Goal: Task Accomplishment & Management: Complete application form

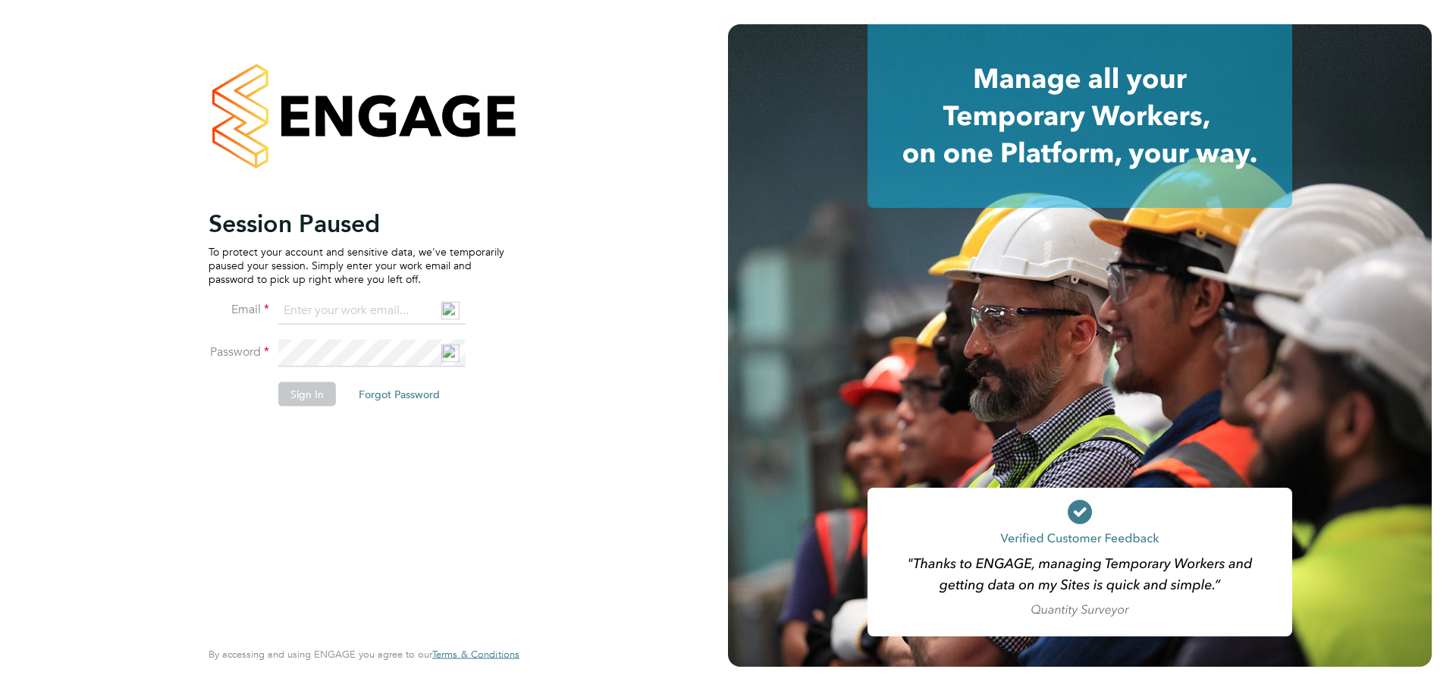
click at [391, 314] on input at bounding box center [371, 310] width 187 height 27
type input "[EMAIL_ADDRESS][DOMAIN_NAME]"
click at [303, 394] on button "Sign In" at bounding box center [307, 393] width 58 height 24
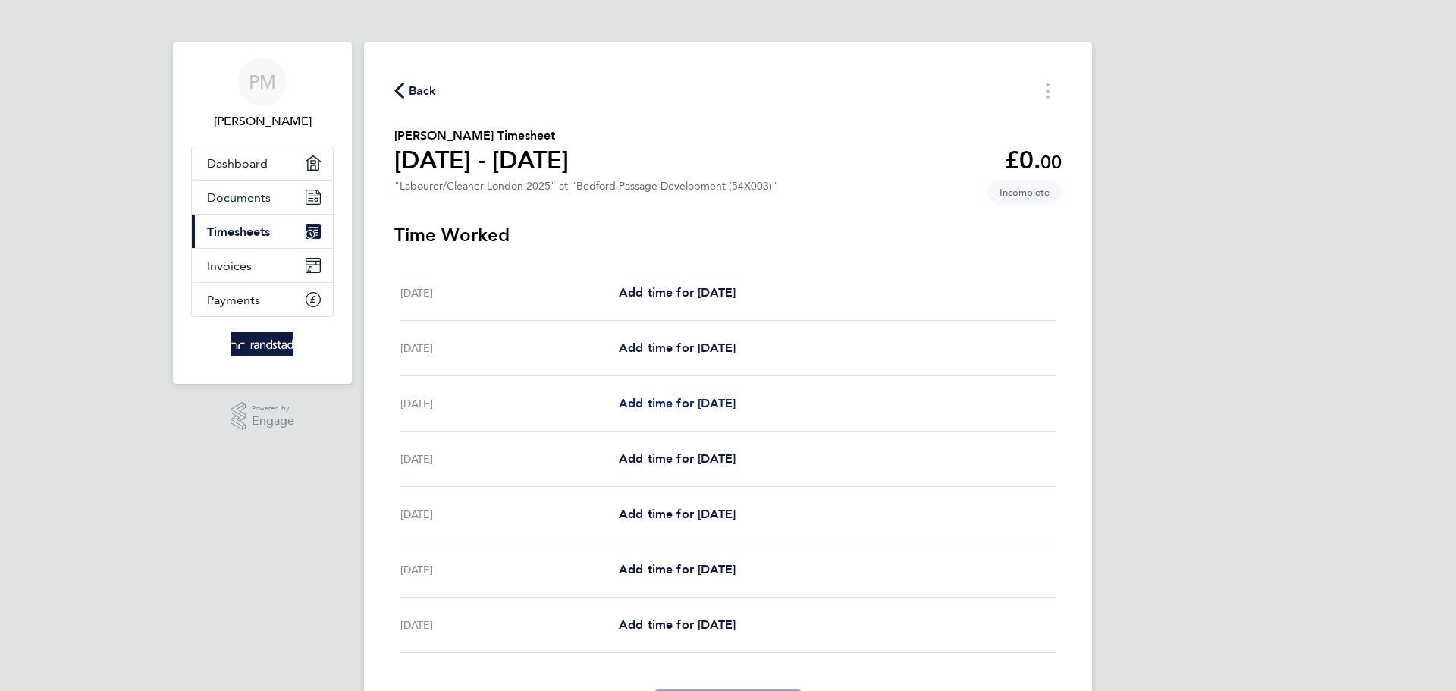
click at [736, 406] on span "Add time for [DATE]" at bounding box center [677, 403] width 117 height 14
select select "30"
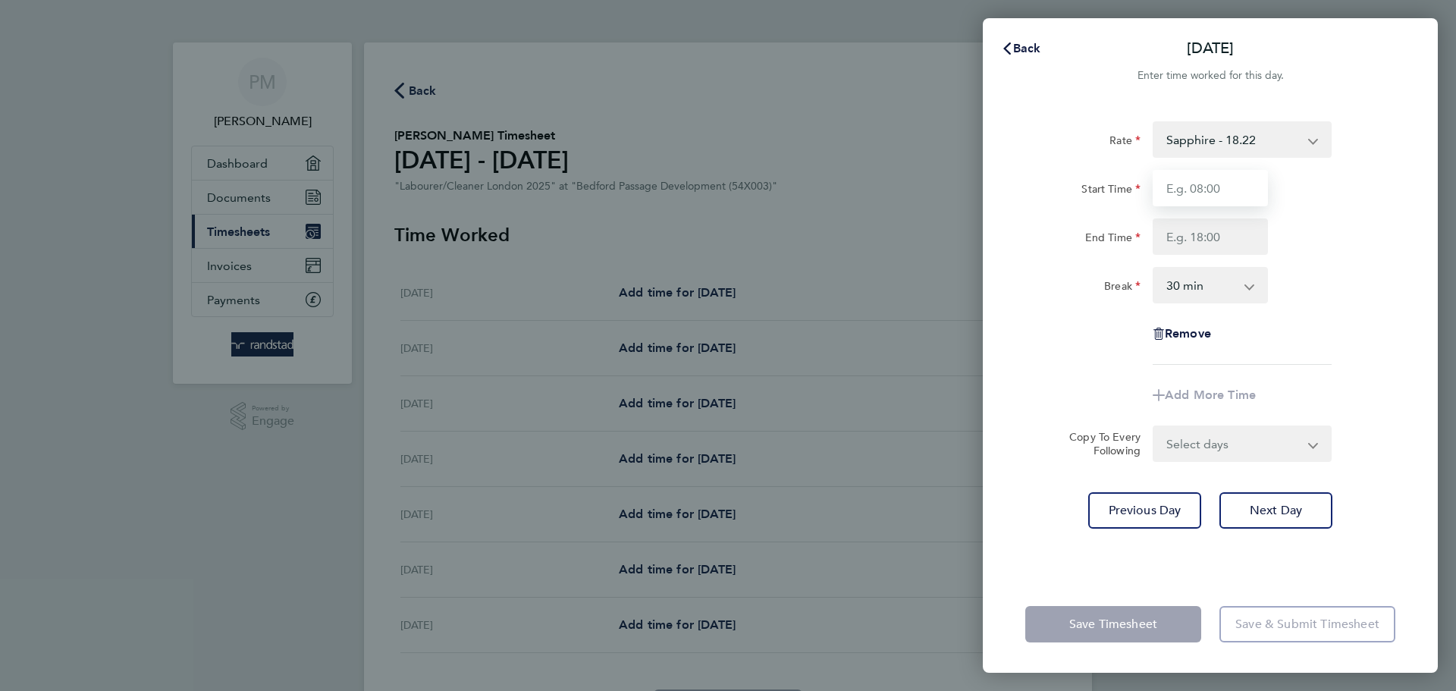
click at [1238, 182] on input "Start Time" at bounding box center [1210, 188] width 115 height 36
type input "07:30"
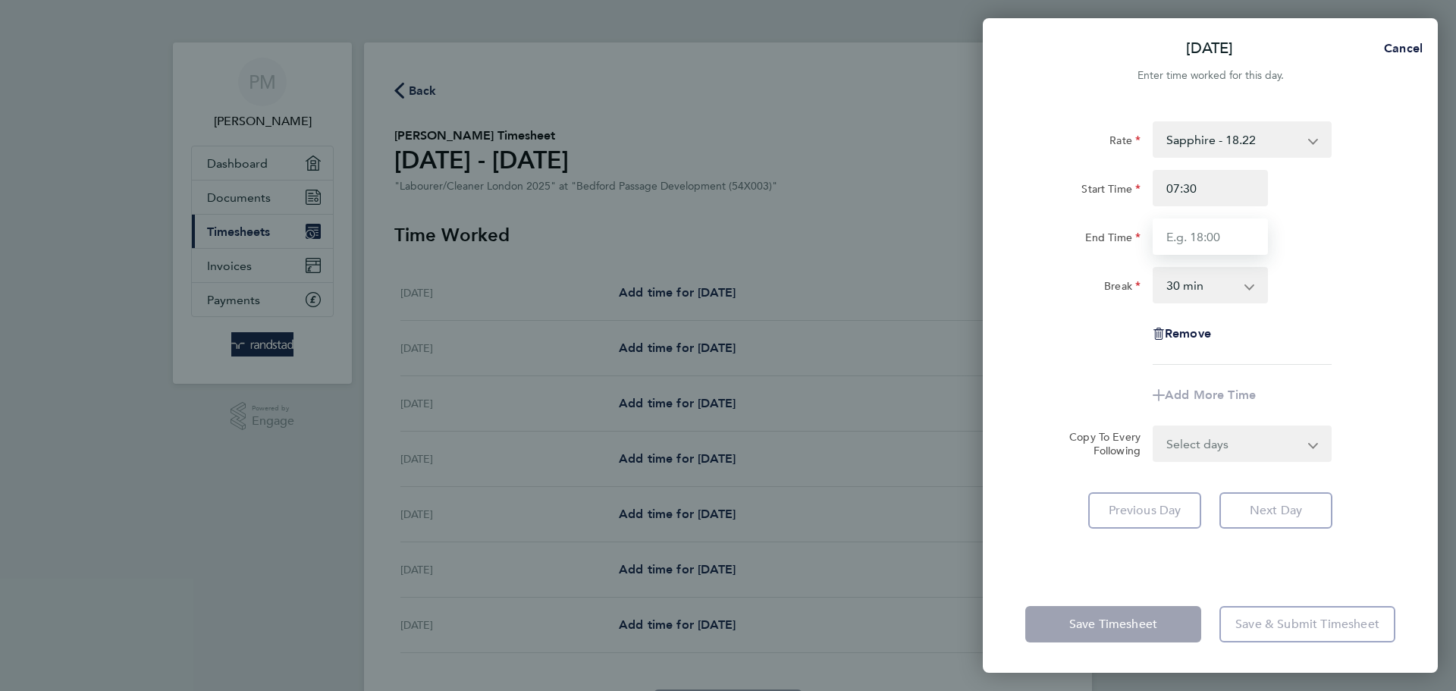
click at [1226, 235] on input "End Time" at bounding box center [1210, 236] width 115 height 36
type input "18:00"
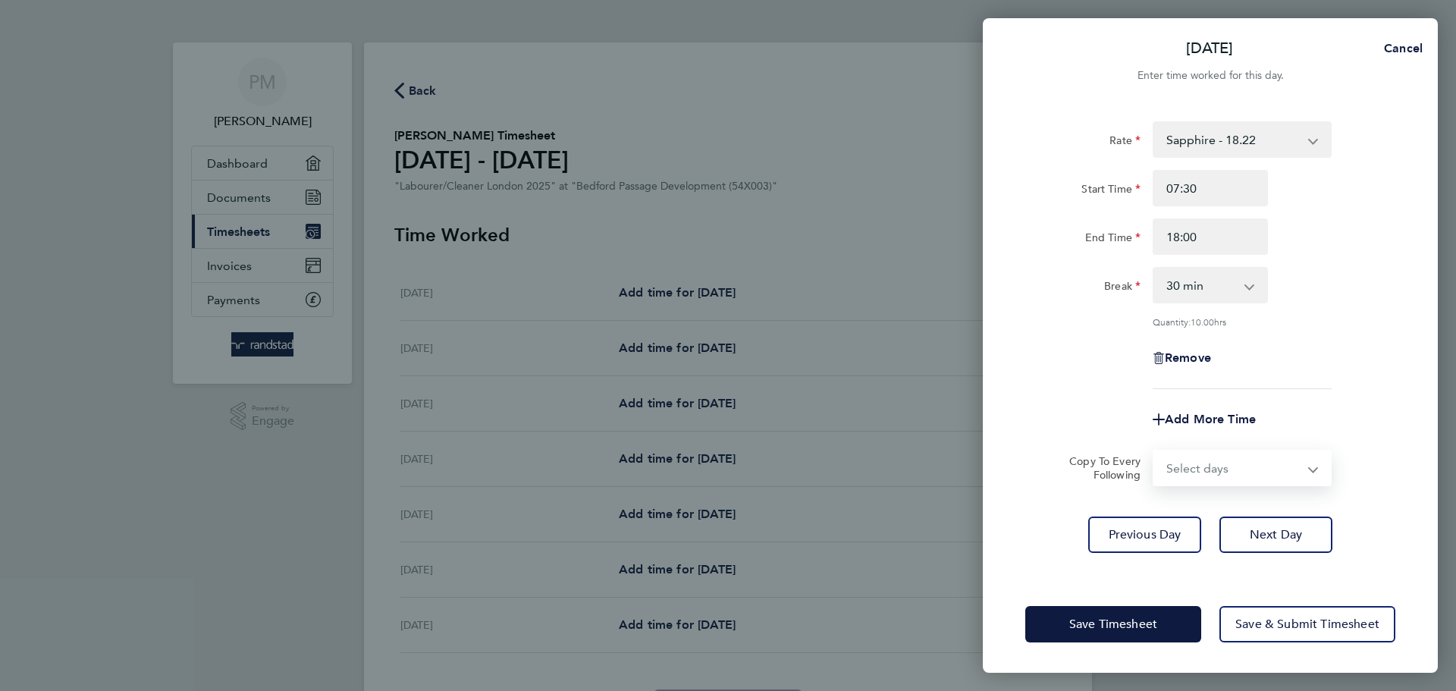
click at [1306, 444] on form "Rate Sapphire - 18.22 Overtime - 27.81 Overtime 2 - 37.08 Start Time 07:30 End …" at bounding box center [1210, 303] width 370 height 365
select select "TUE"
click at [1154, 451] on select "Select days Day [DATE] [DATE] [DATE] [DATE]" at bounding box center [1233, 467] width 159 height 33
select select "[DATE]"
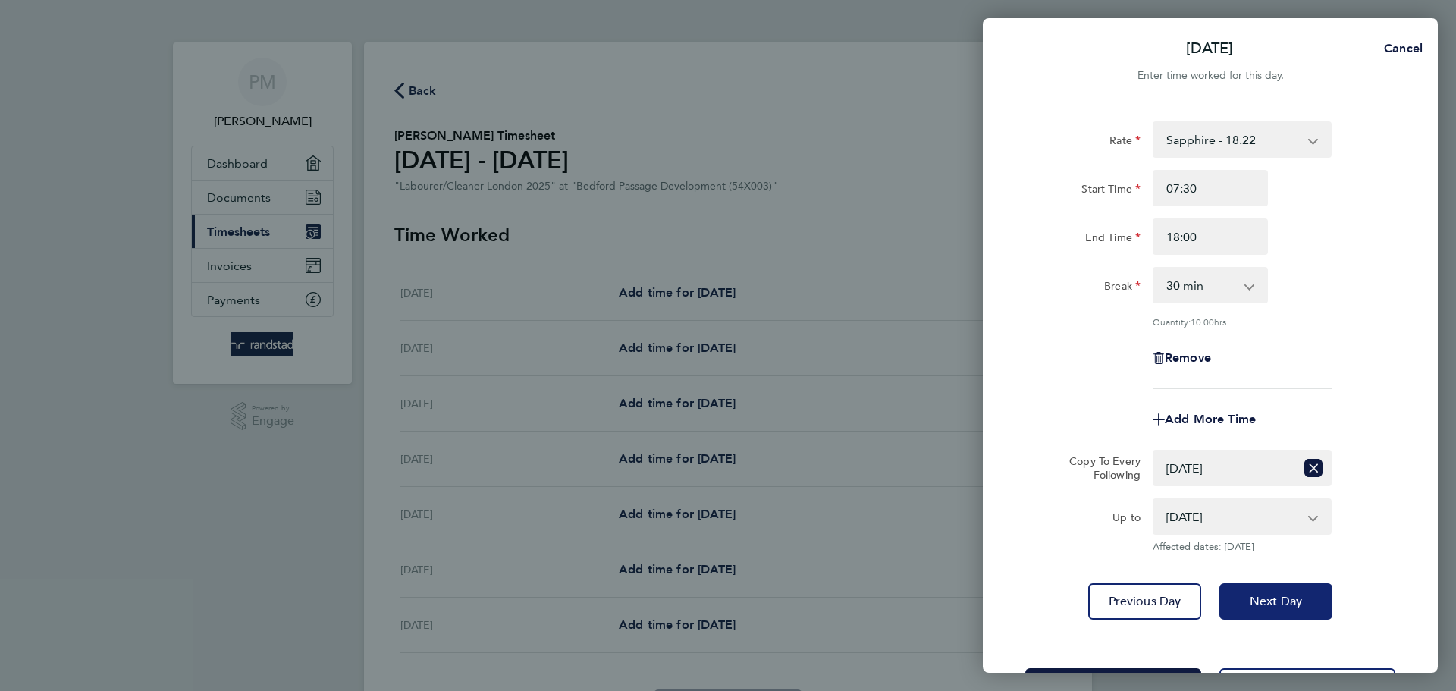
click at [1257, 594] on span "Next Day" at bounding box center [1276, 601] width 52 height 15
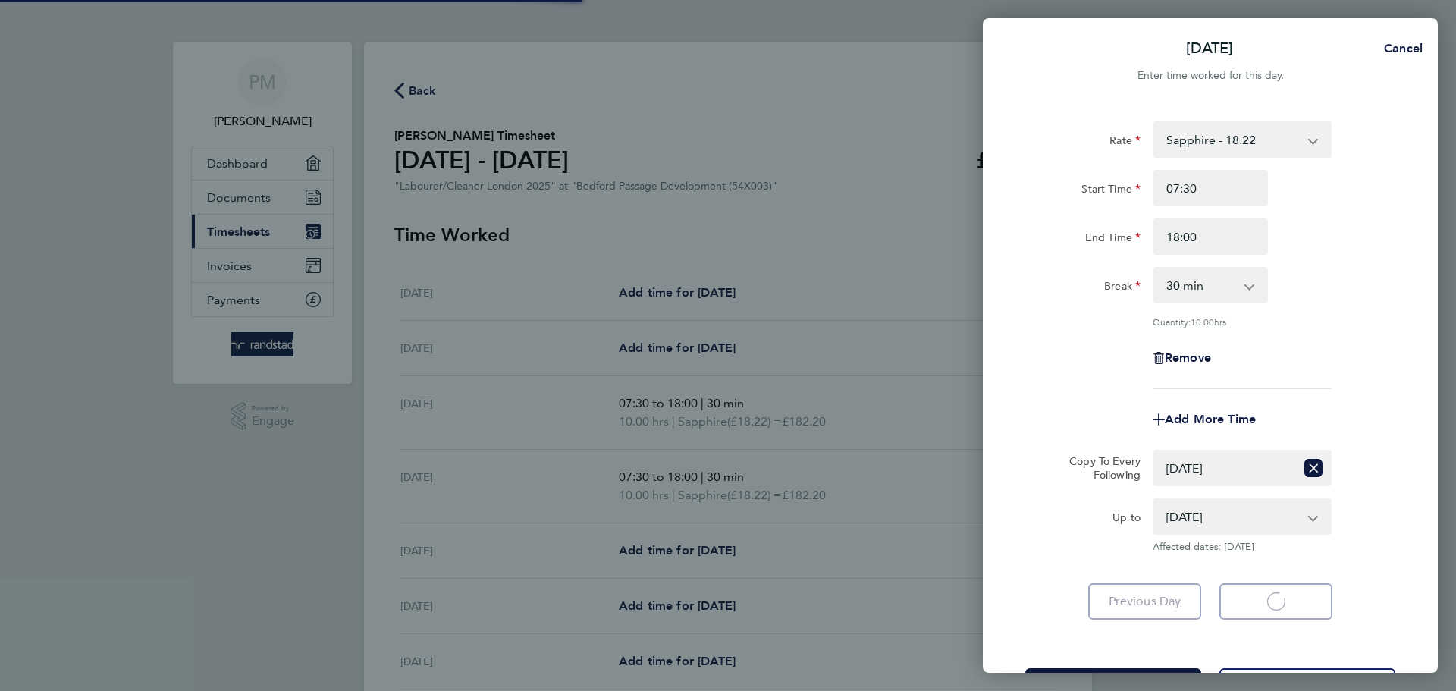
select select "30"
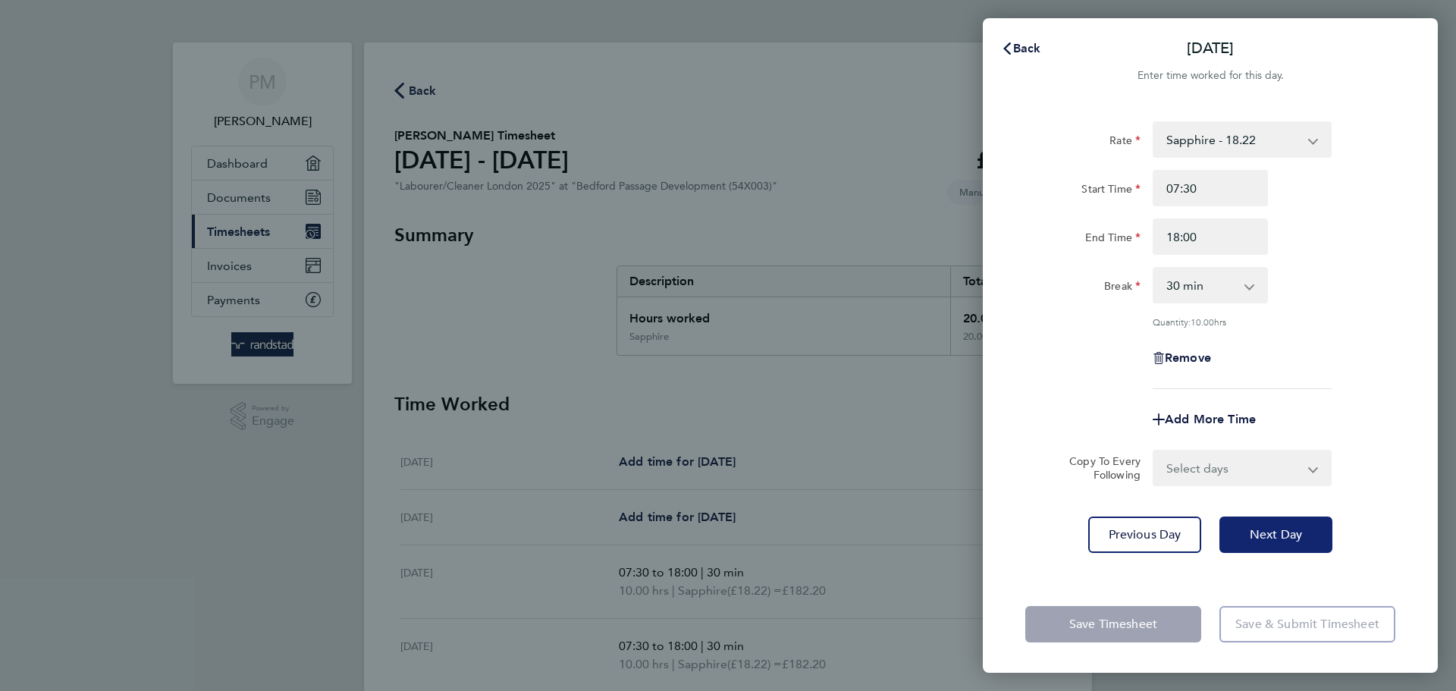
click at [1269, 539] on span "Next Day" at bounding box center [1276, 534] width 52 height 15
select select "30"
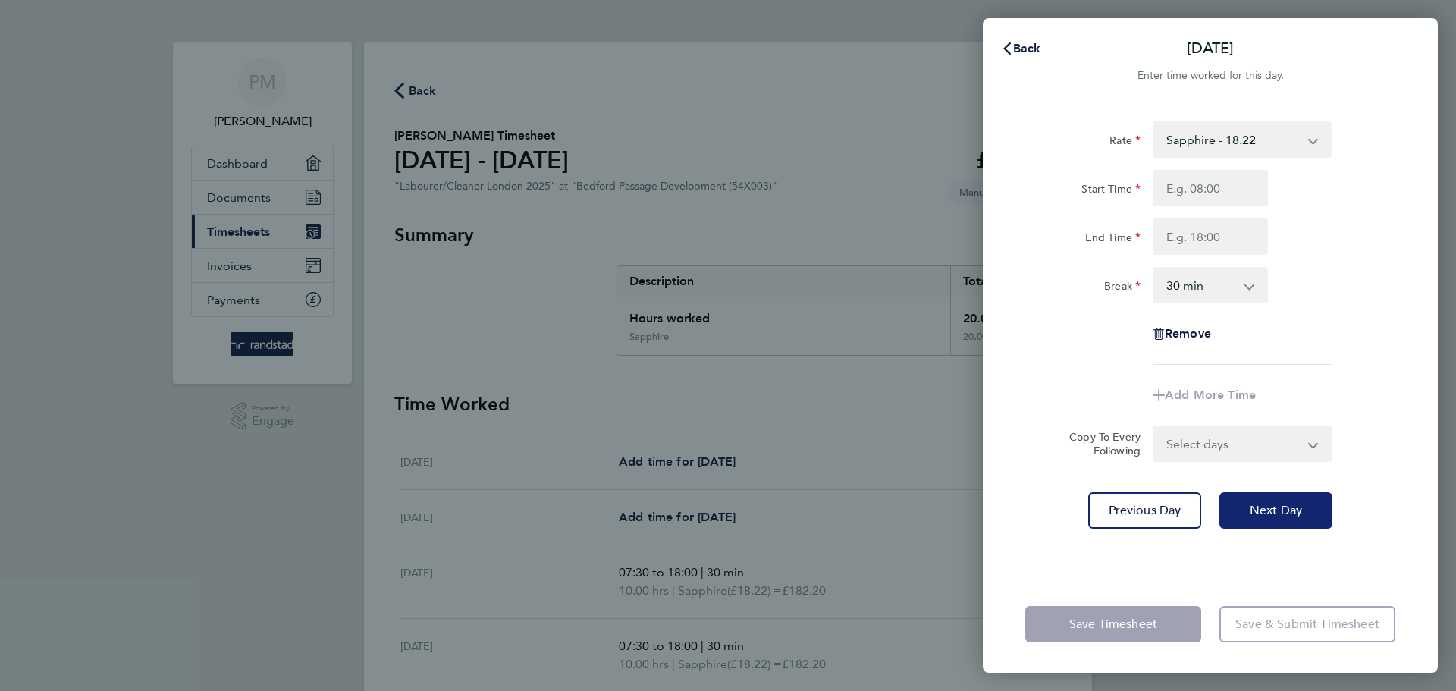
click at [1256, 507] on span "Next Day" at bounding box center [1276, 510] width 52 height 15
select select "30"
click at [1259, 508] on span "Next Day" at bounding box center [1276, 510] width 52 height 15
select select "30"
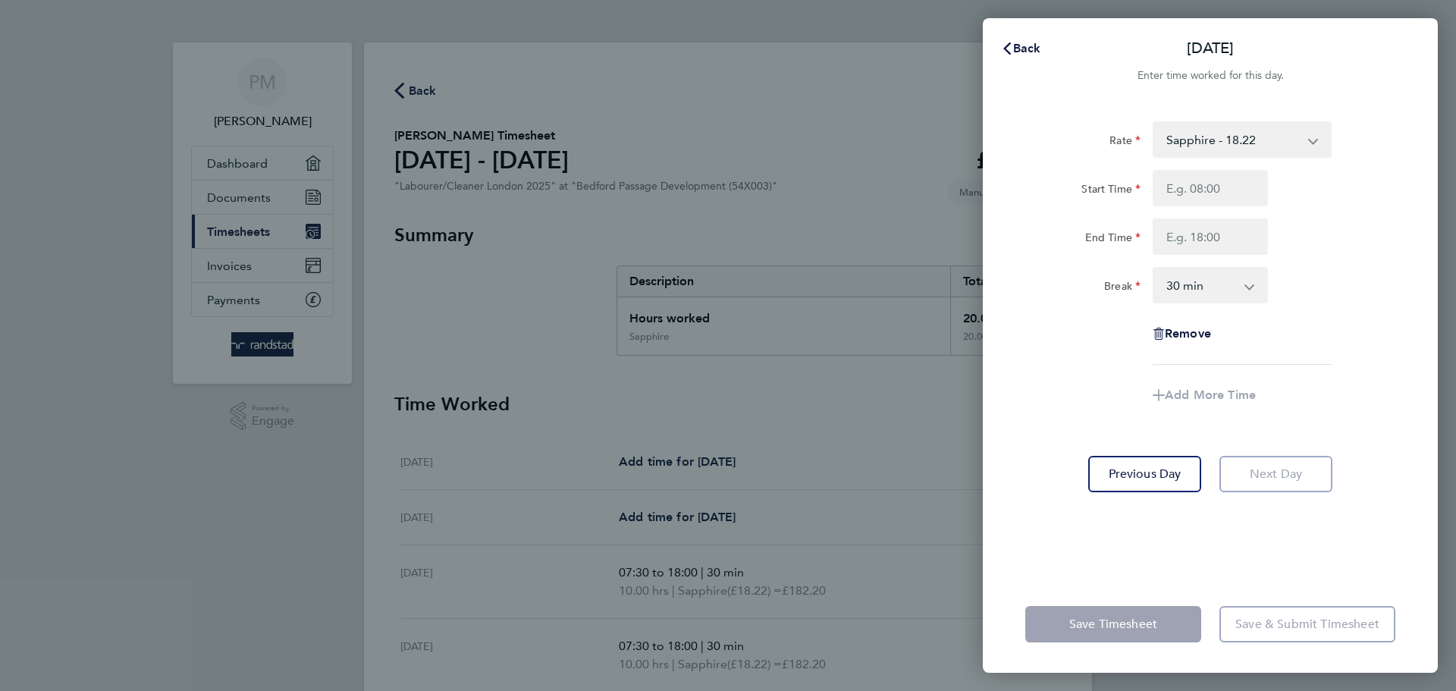
click at [922, 408] on div "Back Fri 26 Sep Enter time worked for this day. Rate Sapphire - 18.22 Overtime …" at bounding box center [728, 345] width 1456 height 691
click at [1011, 52] on icon "button" at bounding box center [1007, 48] width 12 height 12
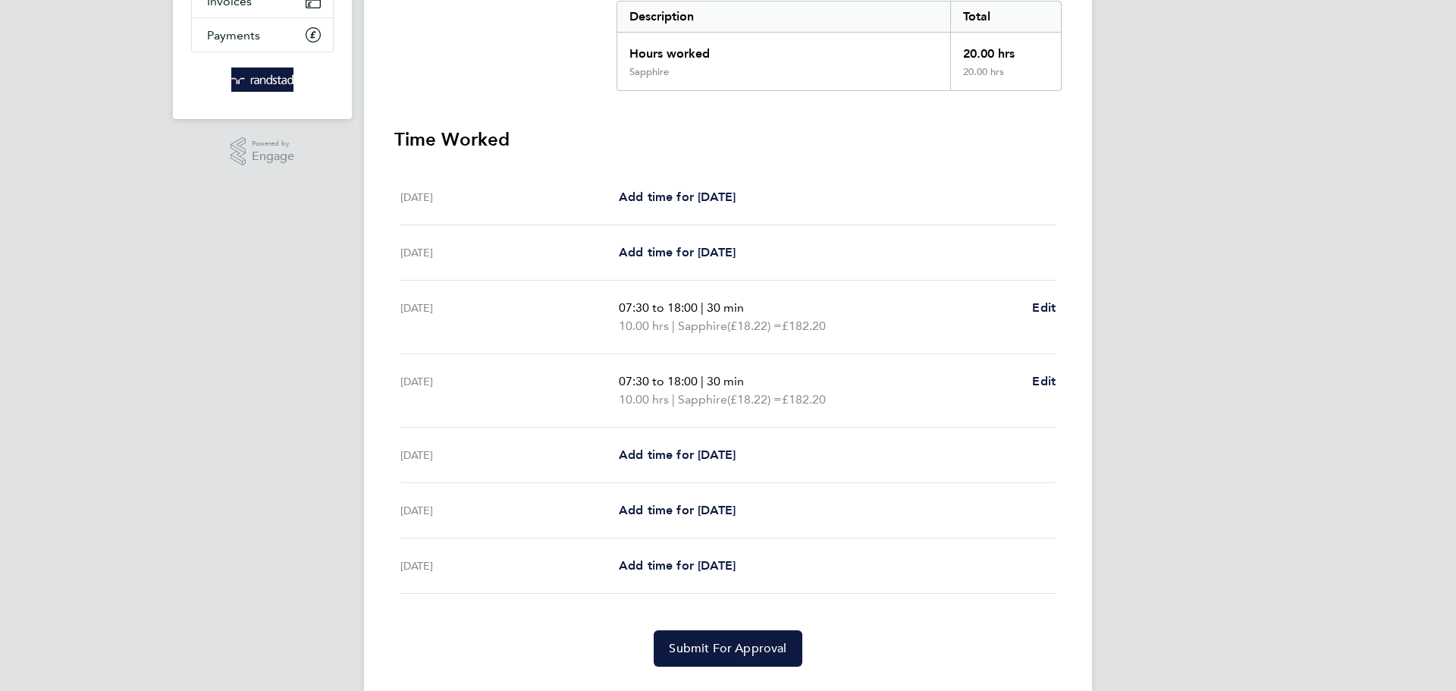
scroll to position [301, 0]
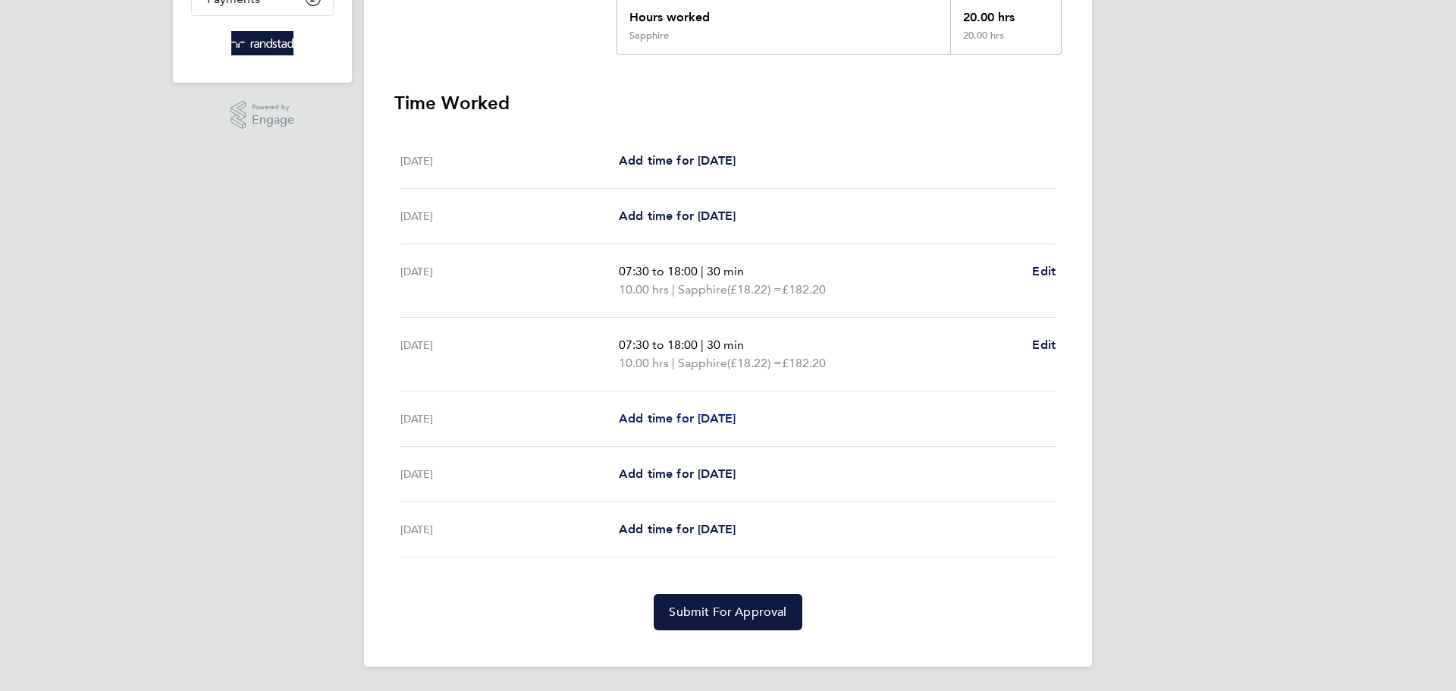
click at [669, 414] on span "Add time for Wed 24 Sep" at bounding box center [677, 418] width 117 height 14
select select "30"
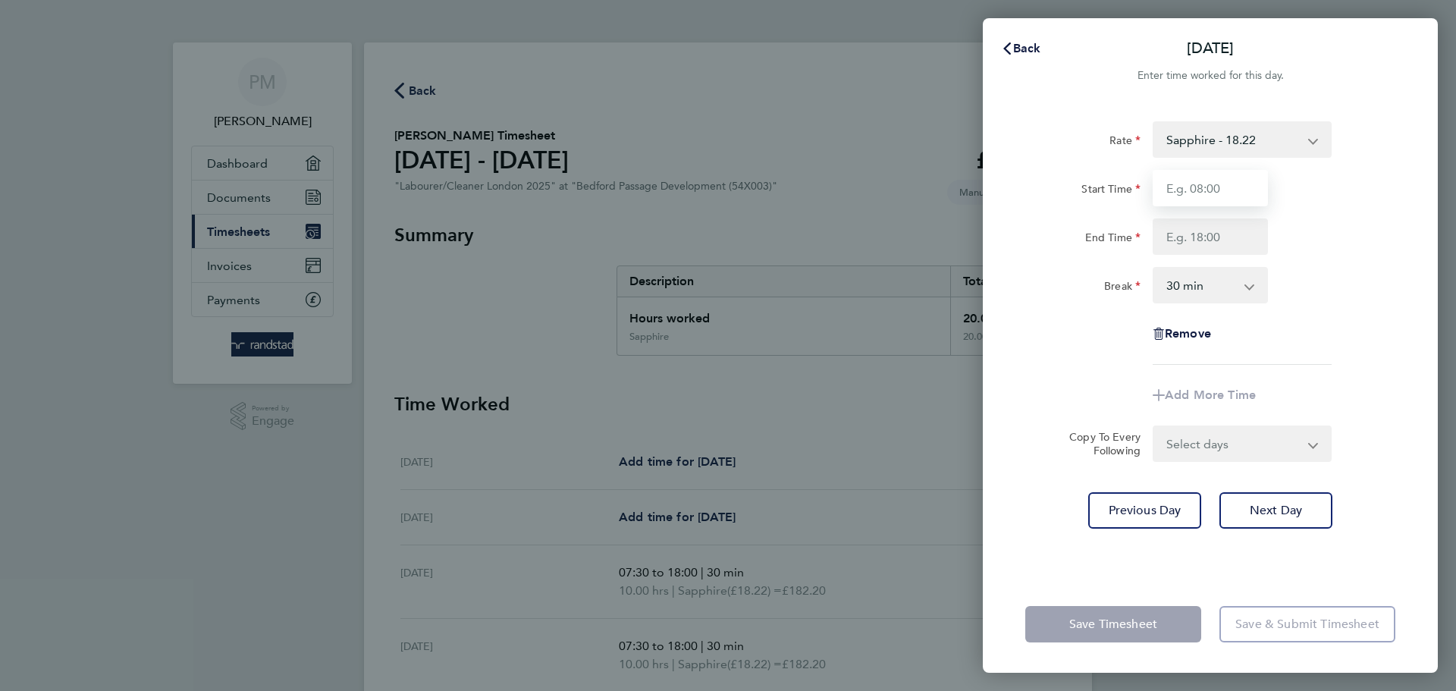
click at [1235, 190] on input "Start Time" at bounding box center [1210, 188] width 115 height 36
type input "07:30"
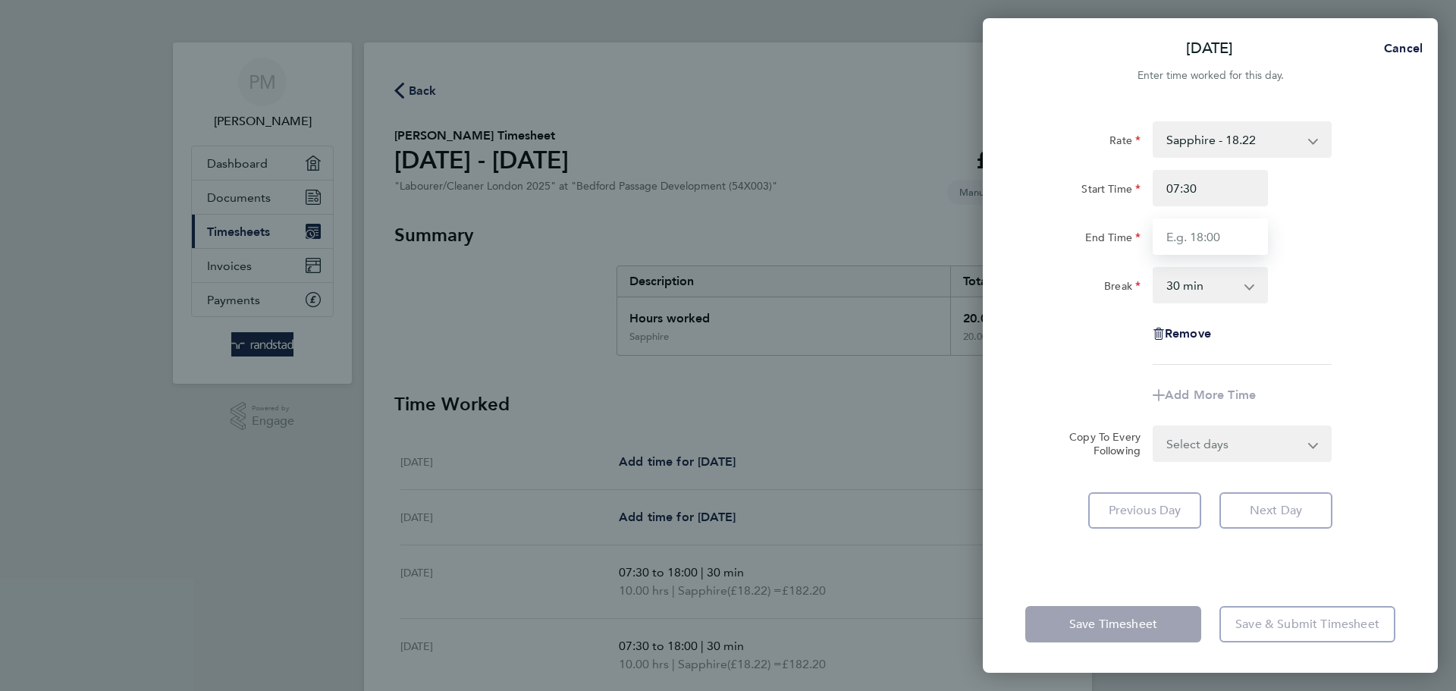
click at [1209, 239] on input "End Time" at bounding box center [1210, 236] width 115 height 36
type input "18:00"
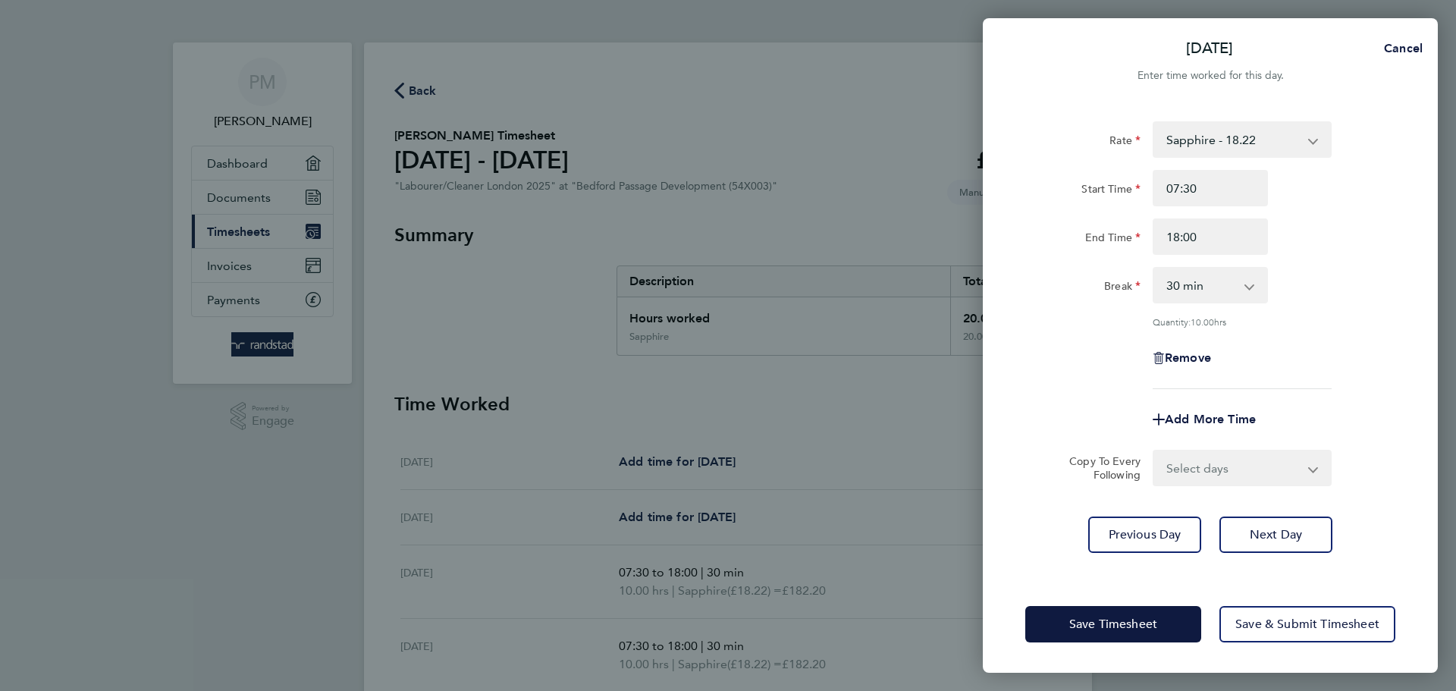
click at [1319, 451] on app-icon-cross-button at bounding box center [1322, 467] width 18 height 33
click at [1316, 472] on app-icon-cross-button at bounding box center [1322, 467] width 18 height 33
click at [1264, 535] on span "Next Day" at bounding box center [1276, 534] width 52 height 15
select select "30"
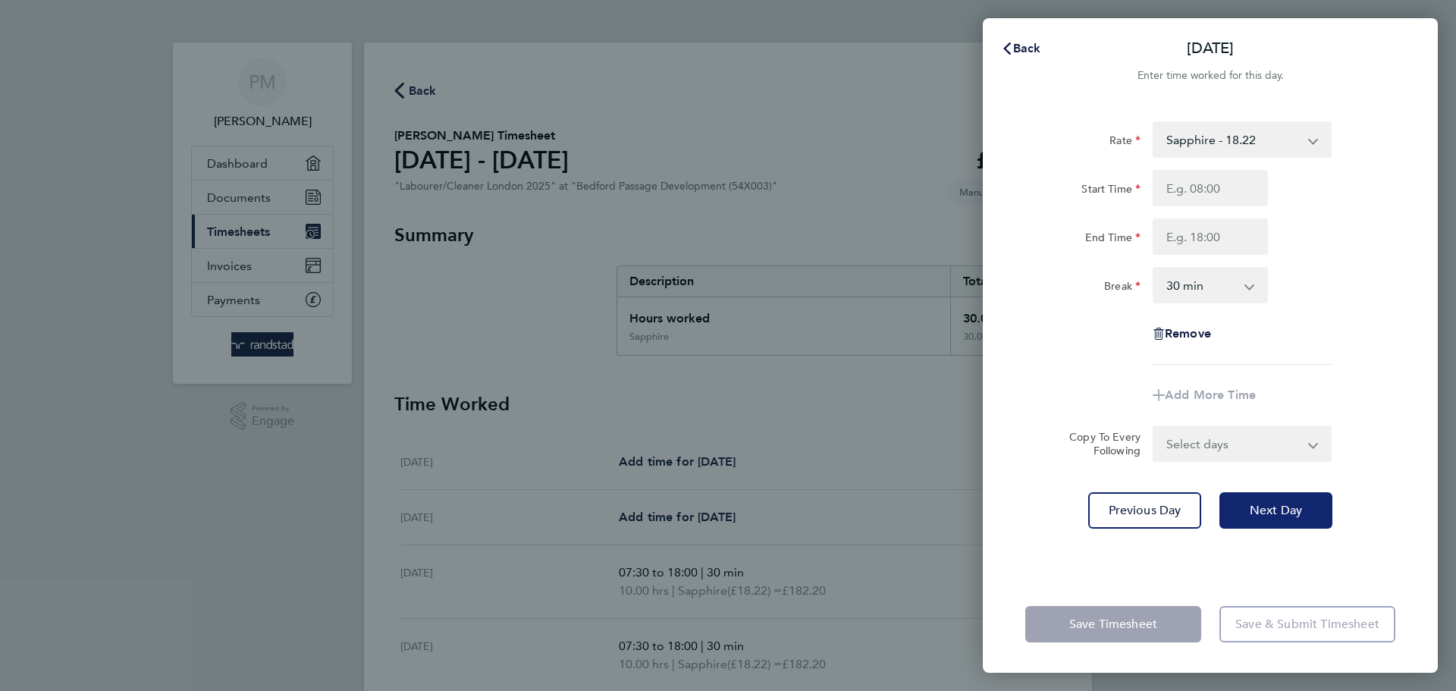
click at [1277, 521] on button "Next Day" at bounding box center [1275, 510] width 113 height 36
select select "30"
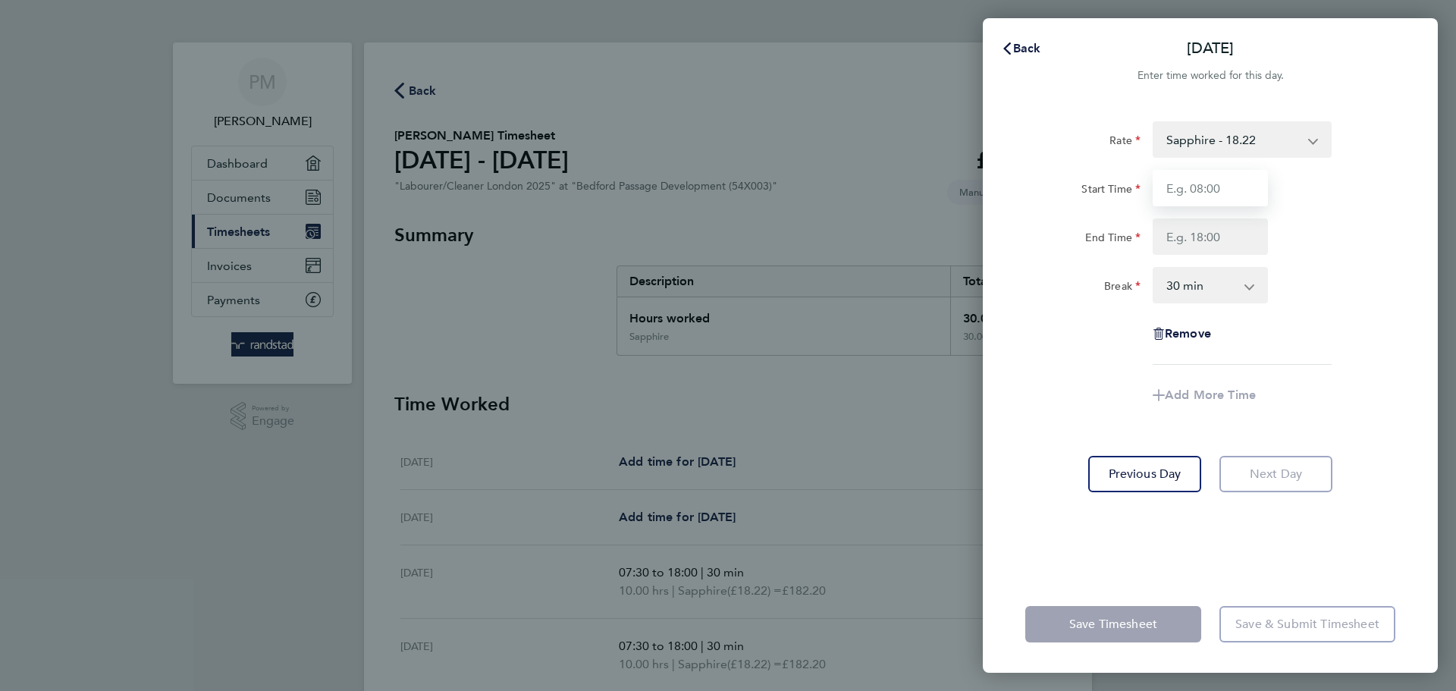
click at [1224, 184] on input "Start Time" at bounding box center [1210, 188] width 115 height 36
type input "07:30"
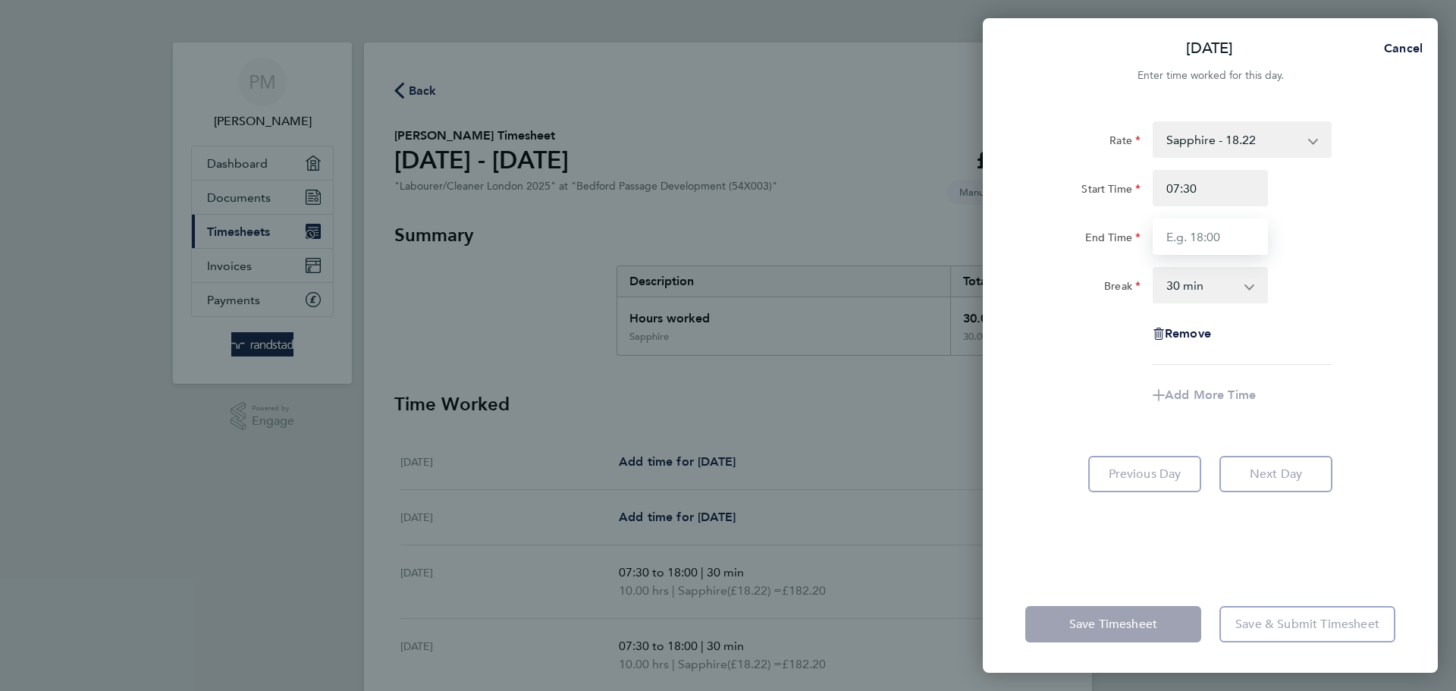
click at [1233, 243] on input "End Time" at bounding box center [1210, 236] width 115 height 36
type input "18:00"
click at [1250, 284] on app-icon-cross-button at bounding box center [1257, 284] width 18 height 33
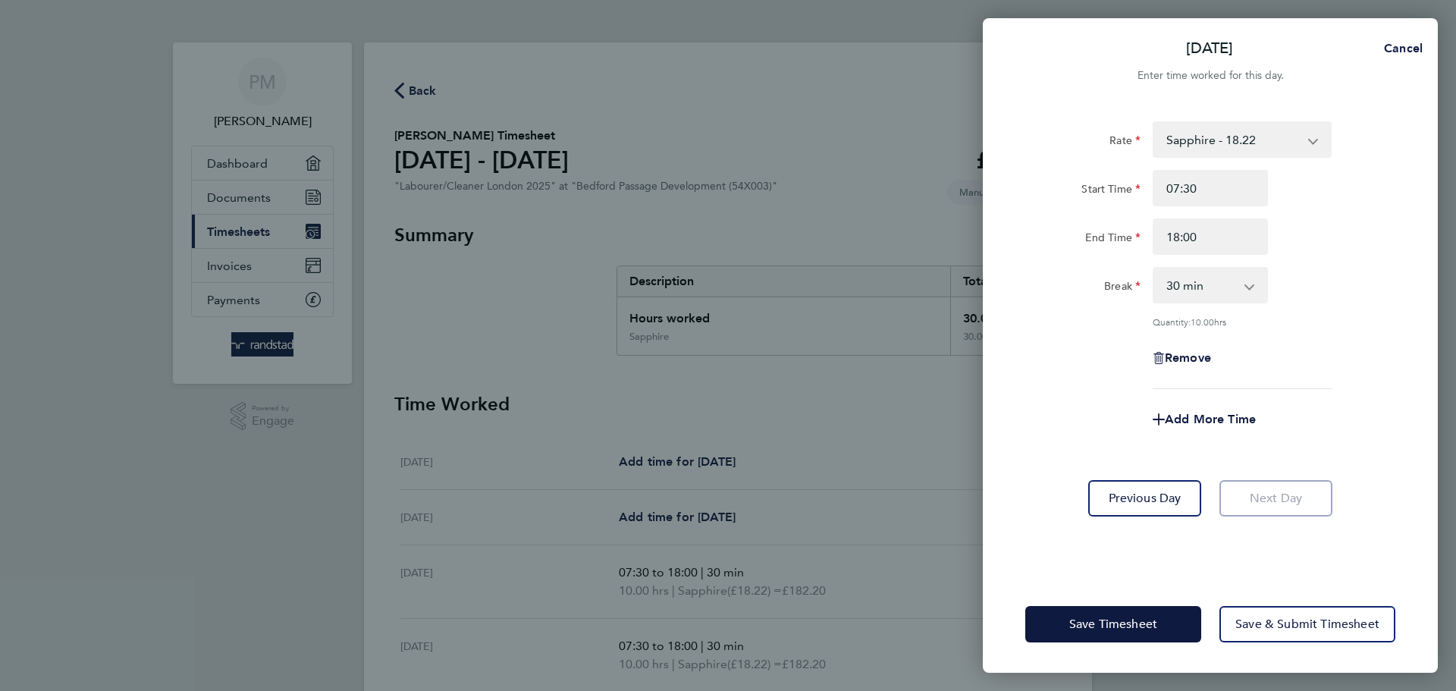
click at [1273, 489] on app-form-button "Next Day" at bounding box center [1271, 498] width 122 height 36
click at [1401, 48] on span "Cancel" at bounding box center [1400, 48] width 43 height 14
select select "30"
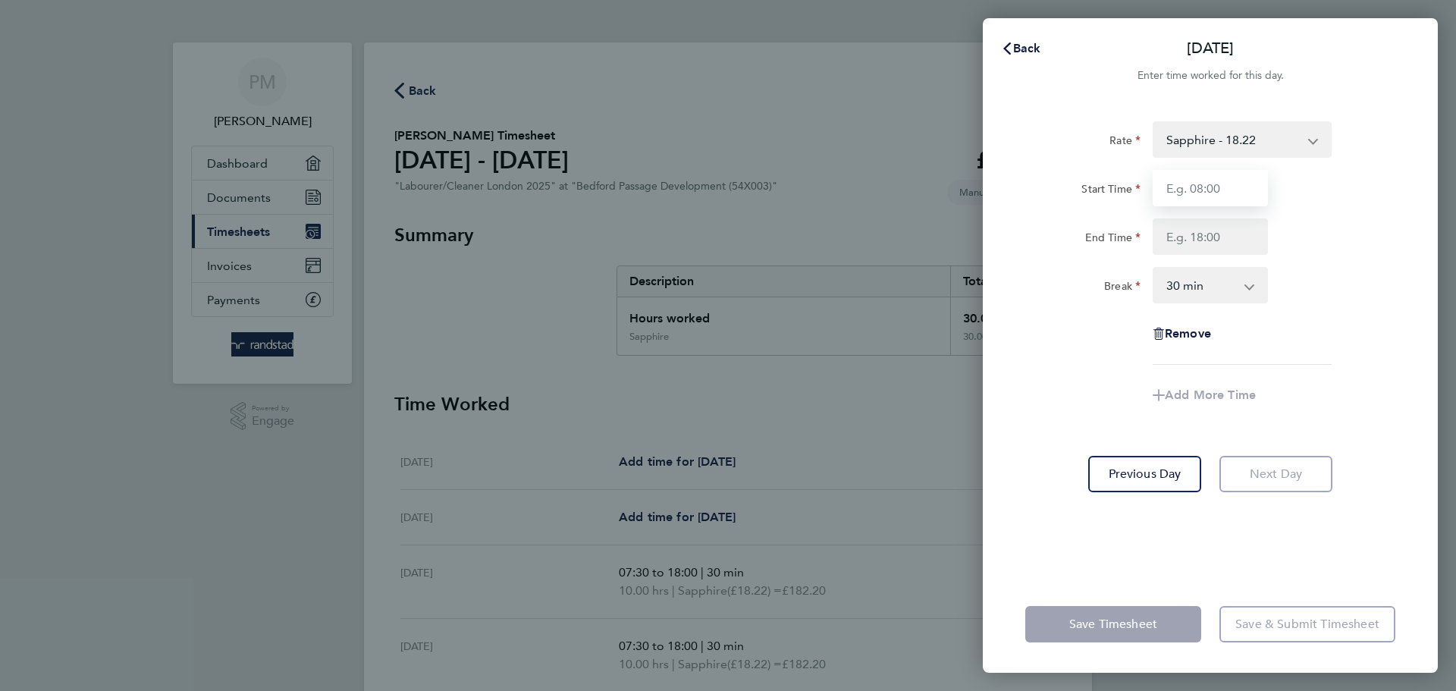
click at [1229, 182] on input "Start Time" at bounding box center [1210, 188] width 115 height 36
type input "07:30"
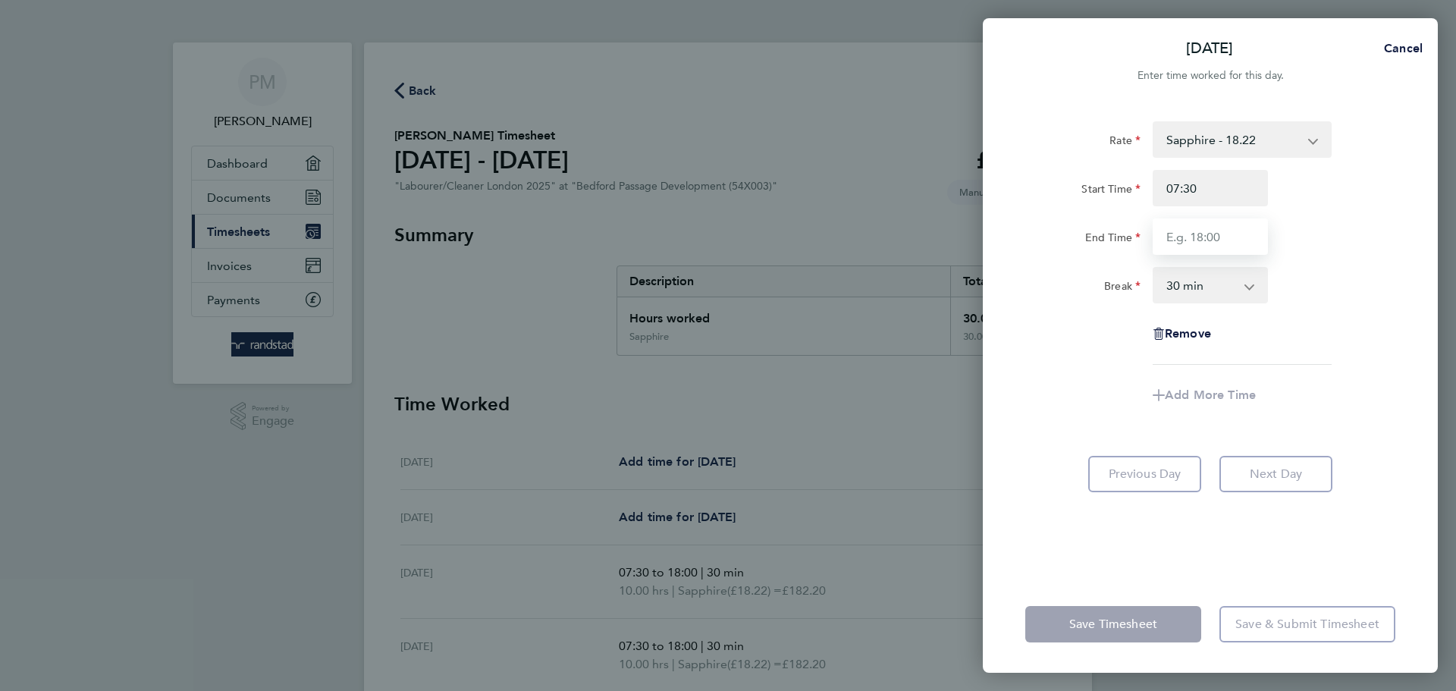
click at [1242, 239] on input "End Time" at bounding box center [1210, 236] width 115 height 36
type input "18:00"
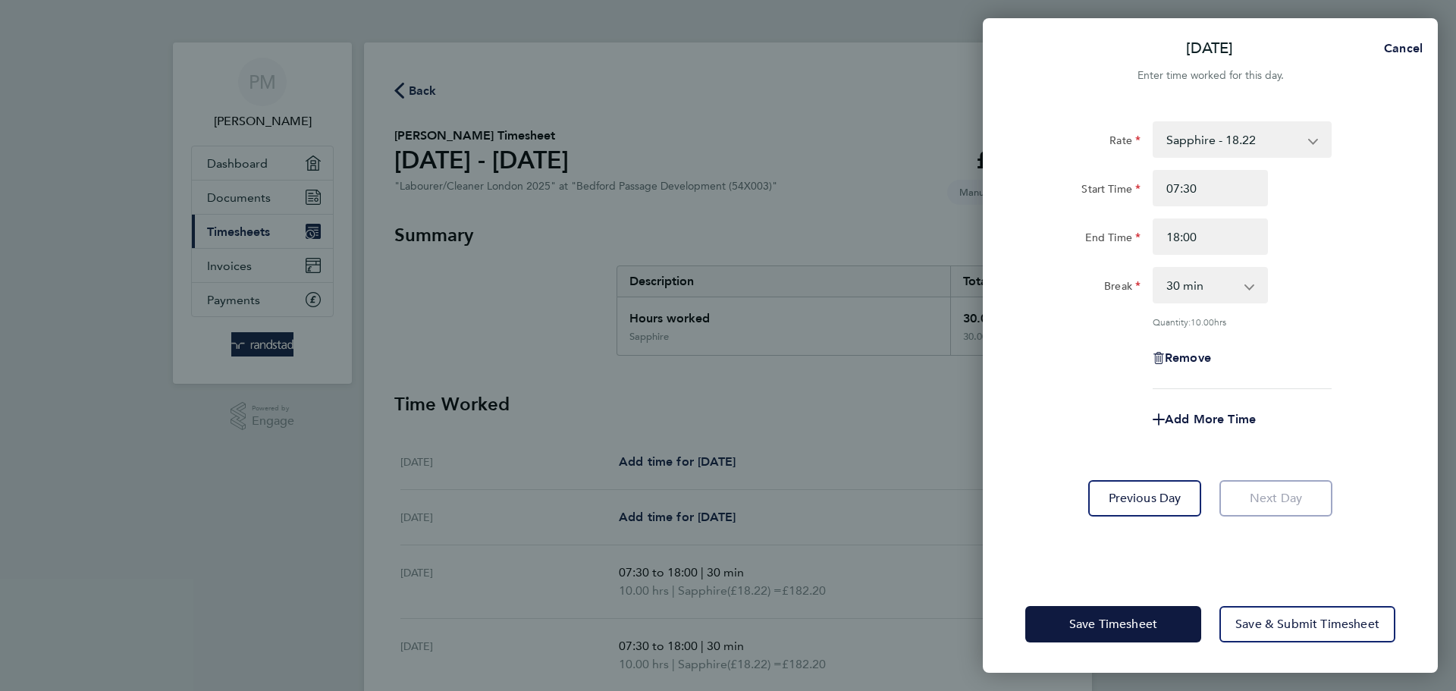
click at [1268, 483] on app-form-button "Next Day" at bounding box center [1271, 498] width 122 height 36
click at [889, 130] on div "Fri 26 Sep Cancel Enter time worked for this day. Rate Sapphire - 18.22 Overtim…" at bounding box center [728, 345] width 1456 height 691
click at [1401, 53] on span "Cancel" at bounding box center [1400, 48] width 43 height 14
select select "30"
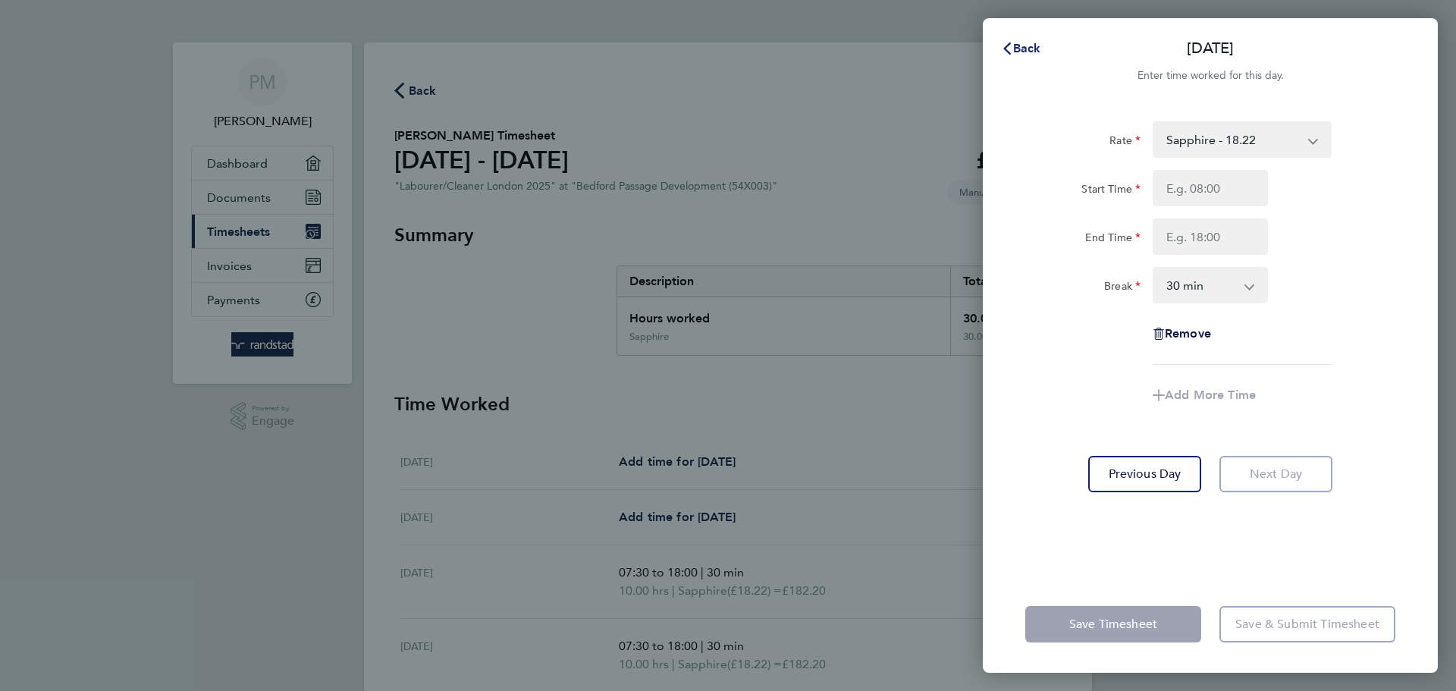
click at [1020, 47] on span "Back" at bounding box center [1027, 48] width 28 height 14
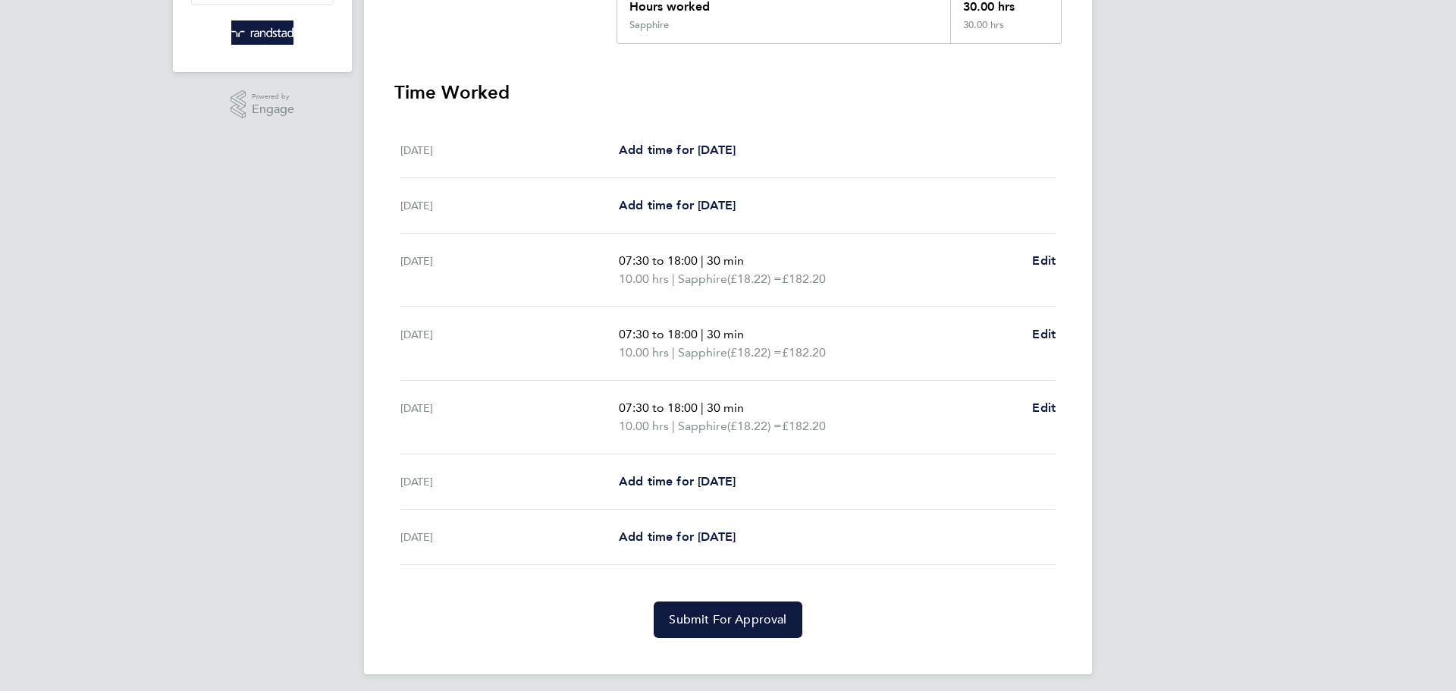
scroll to position [319, 0]
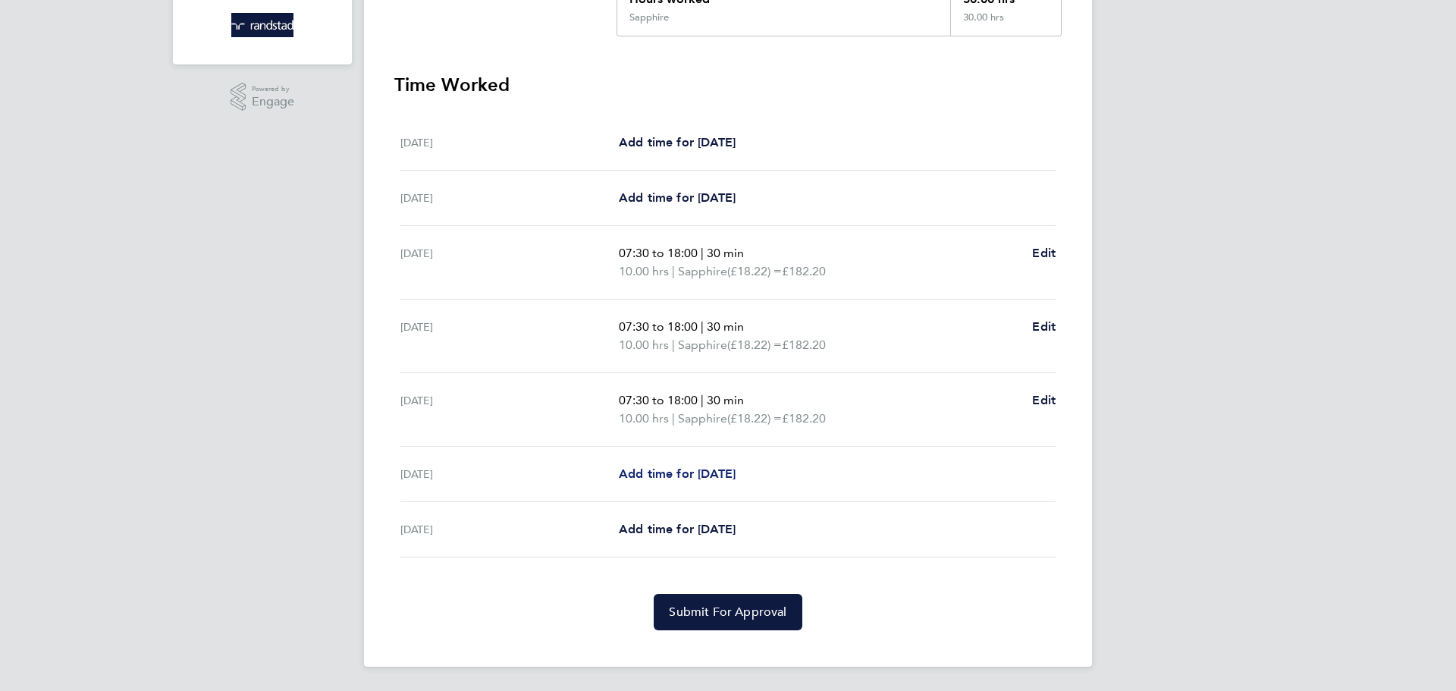
click at [714, 472] on span "Add time for Thu 25 Sep" at bounding box center [677, 473] width 117 height 14
select select "30"
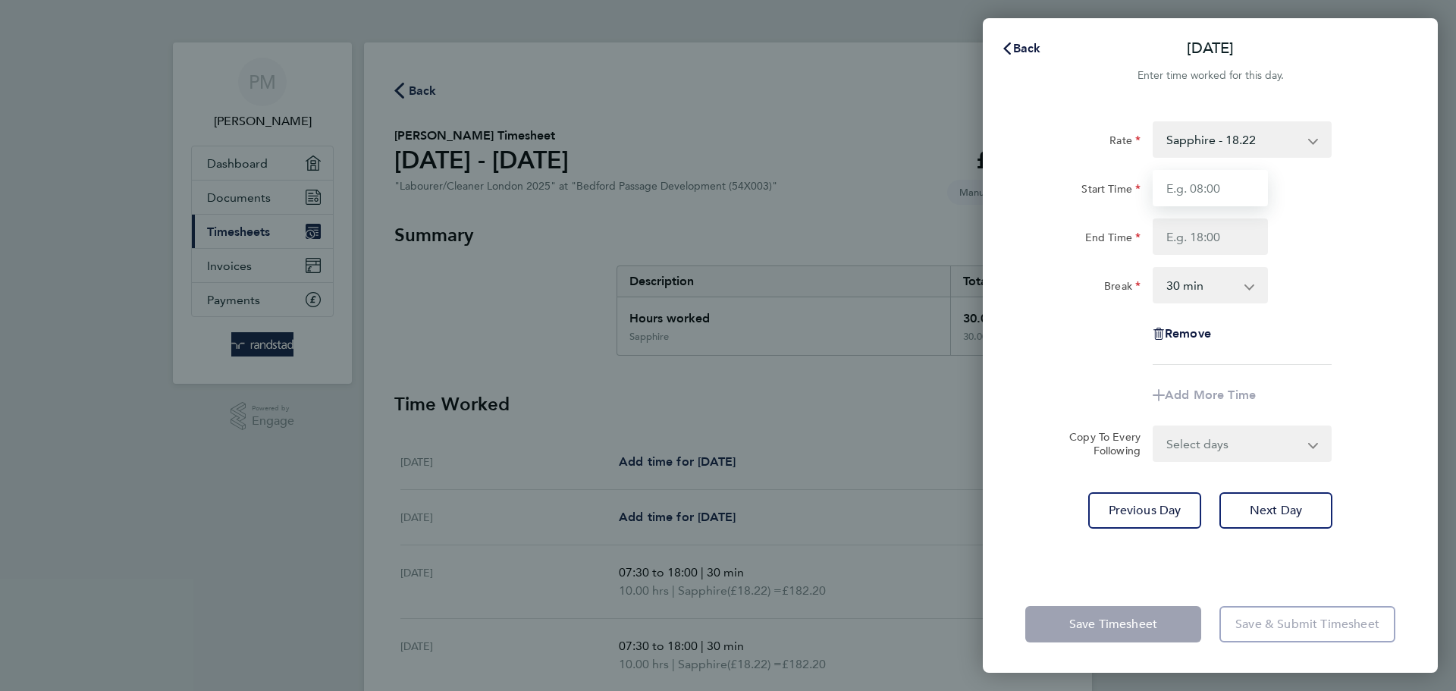
click at [1216, 188] on input "Start Time" at bounding box center [1210, 188] width 115 height 36
type input "07:30"
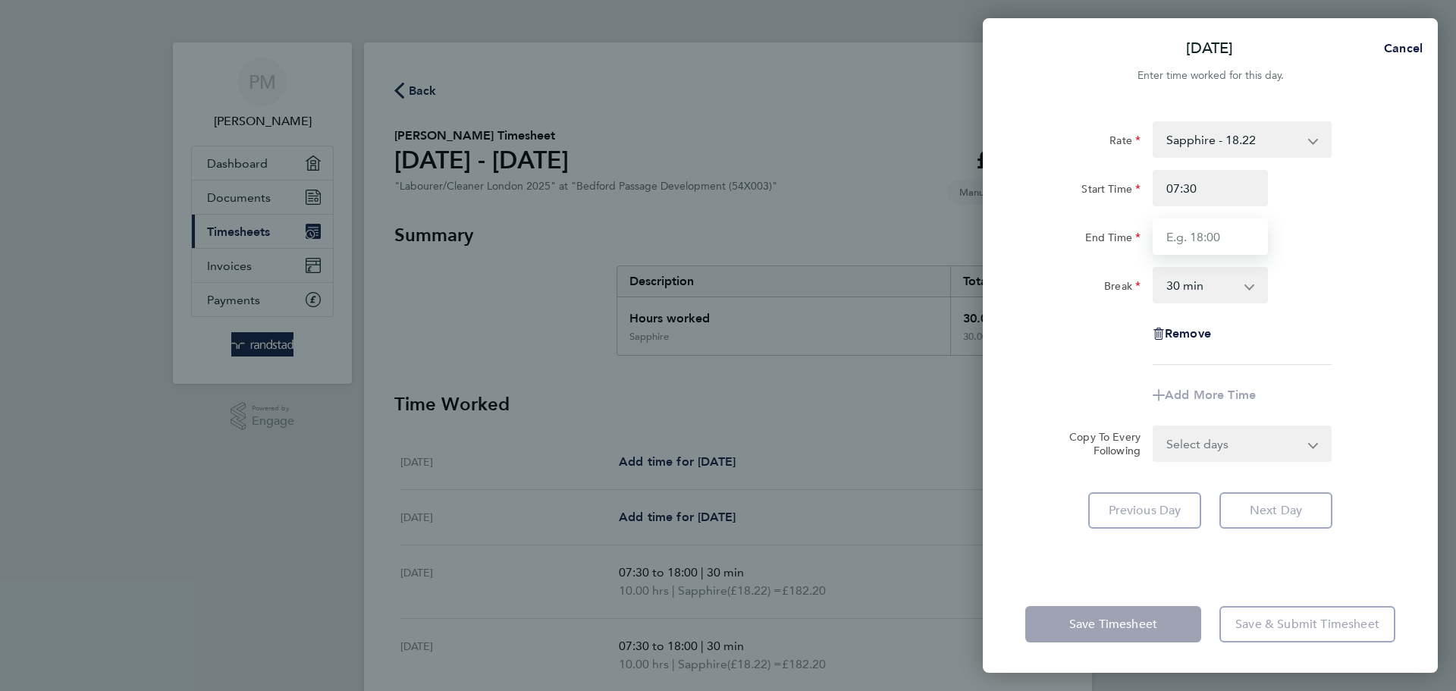
click at [1225, 243] on input "End Time" at bounding box center [1210, 236] width 115 height 36
type input "18:00"
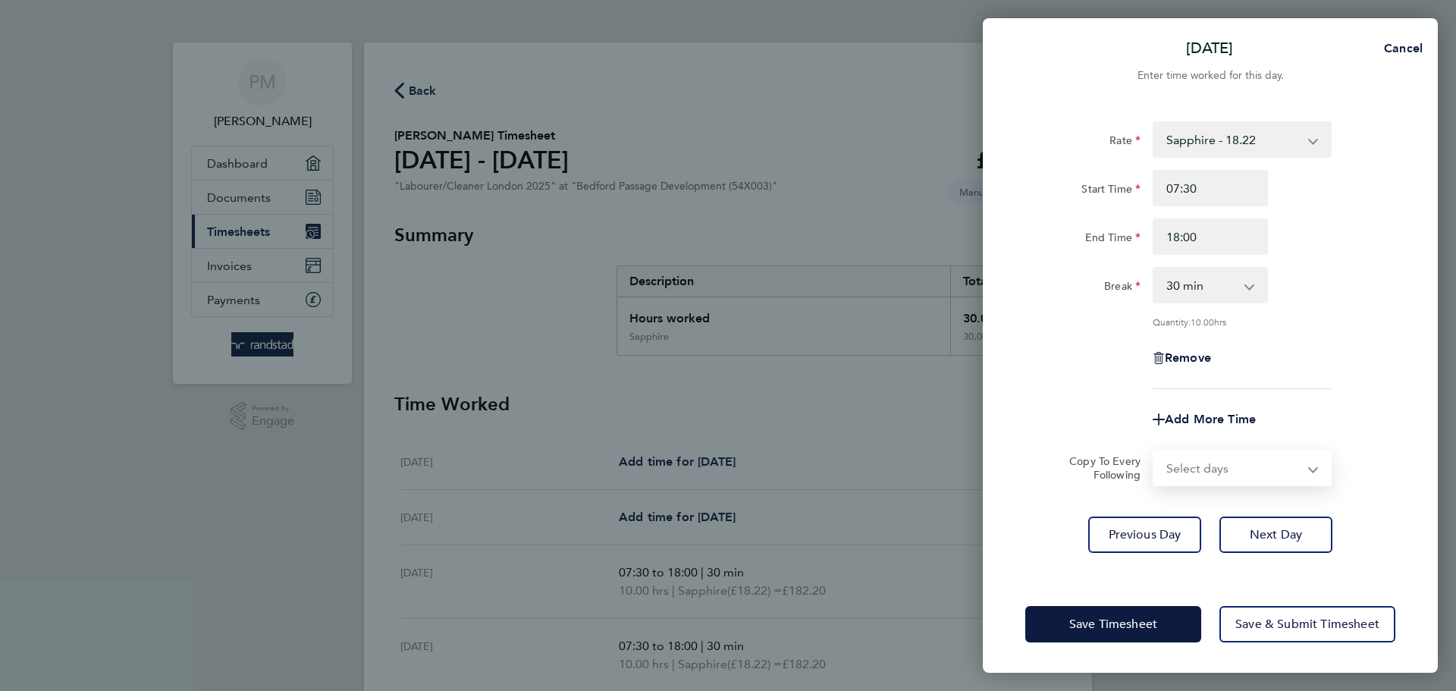
click at [1307, 442] on form "Rate Sapphire - 18.22 Overtime - 27.81 Overtime 2 - 37.08 Start Time 07:30 End …" at bounding box center [1210, 303] width 370 height 365
select select "FRI"
click at [1154, 451] on select "Select days Friday" at bounding box center [1233, 467] width 159 height 33
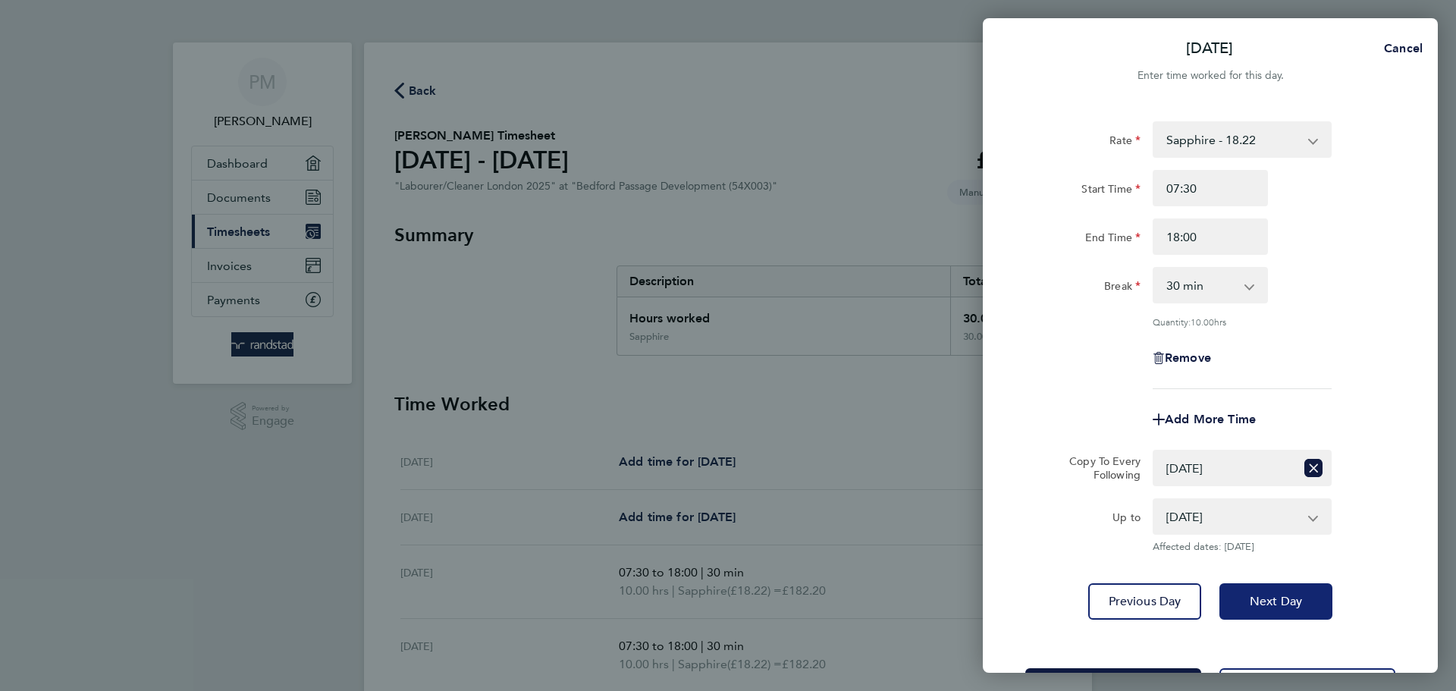
click at [1300, 602] on span "Next Day" at bounding box center [1276, 601] width 52 height 15
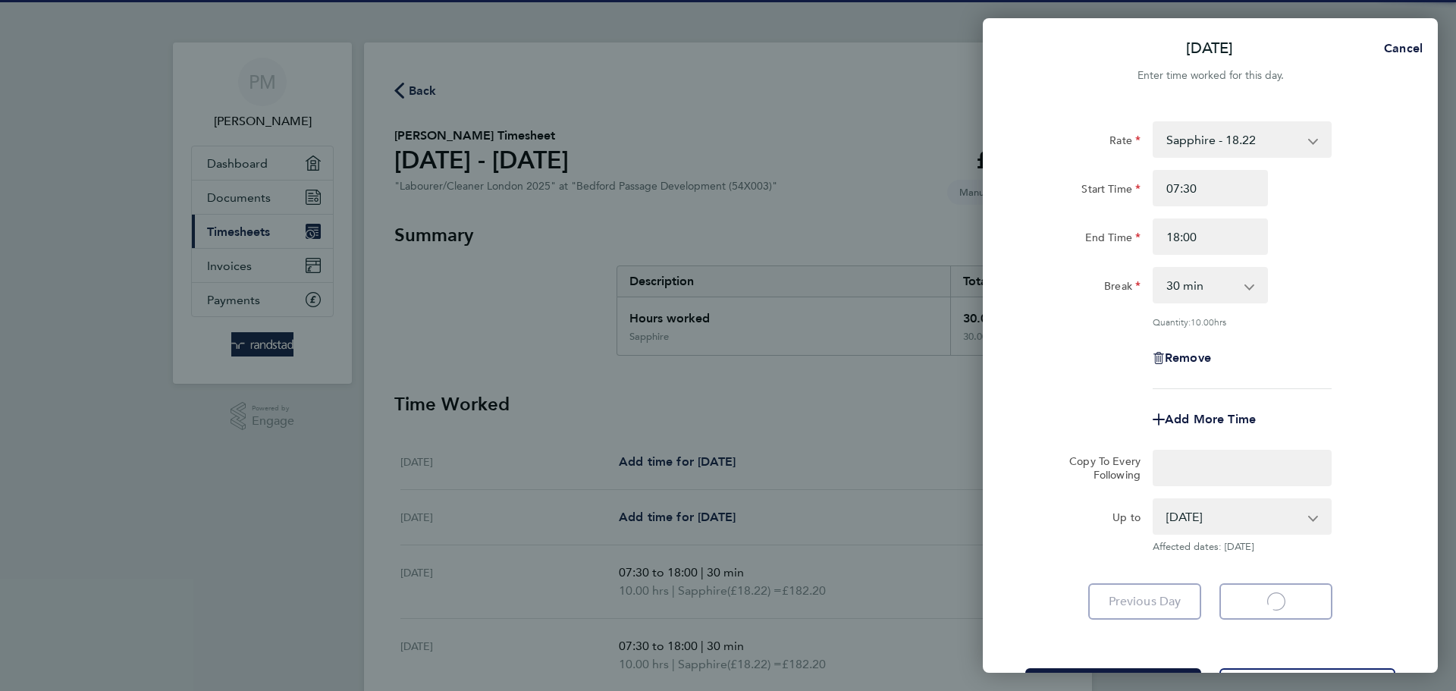
select select "30"
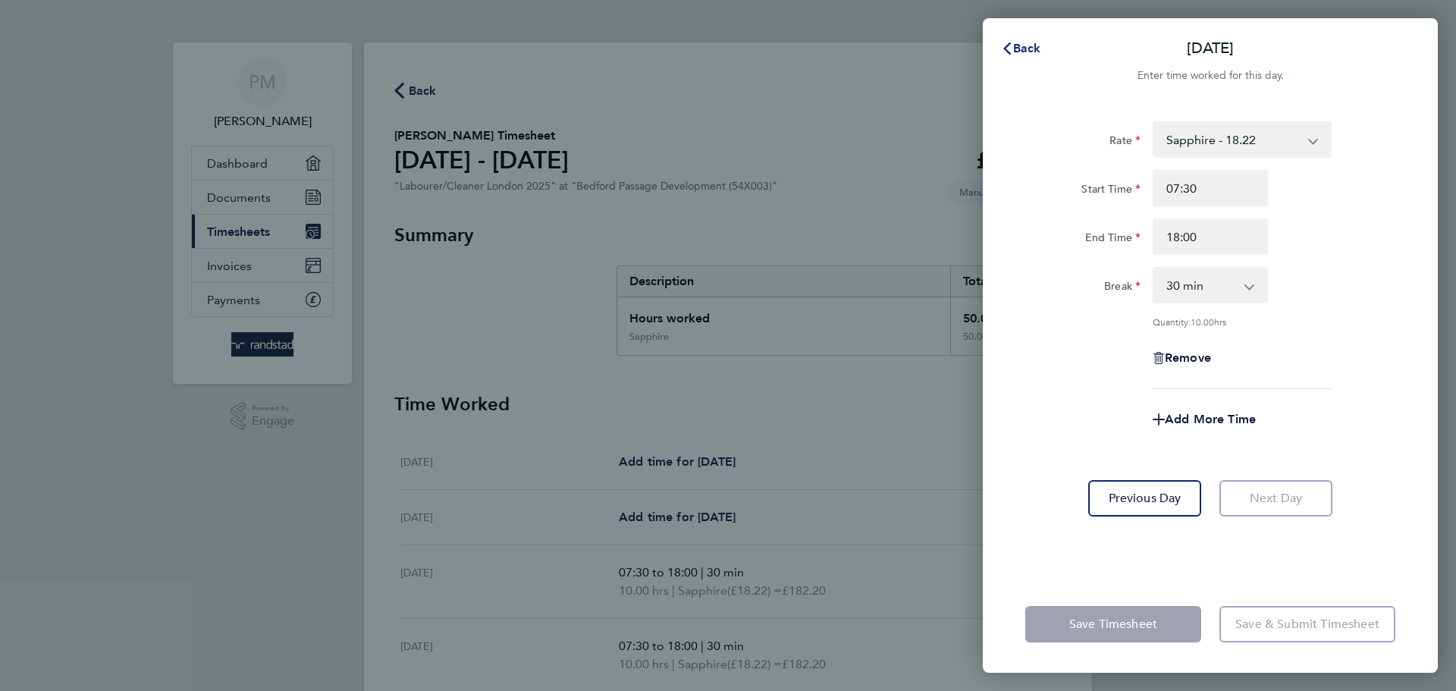
click at [1027, 47] on span "Back" at bounding box center [1027, 48] width 28 height 14
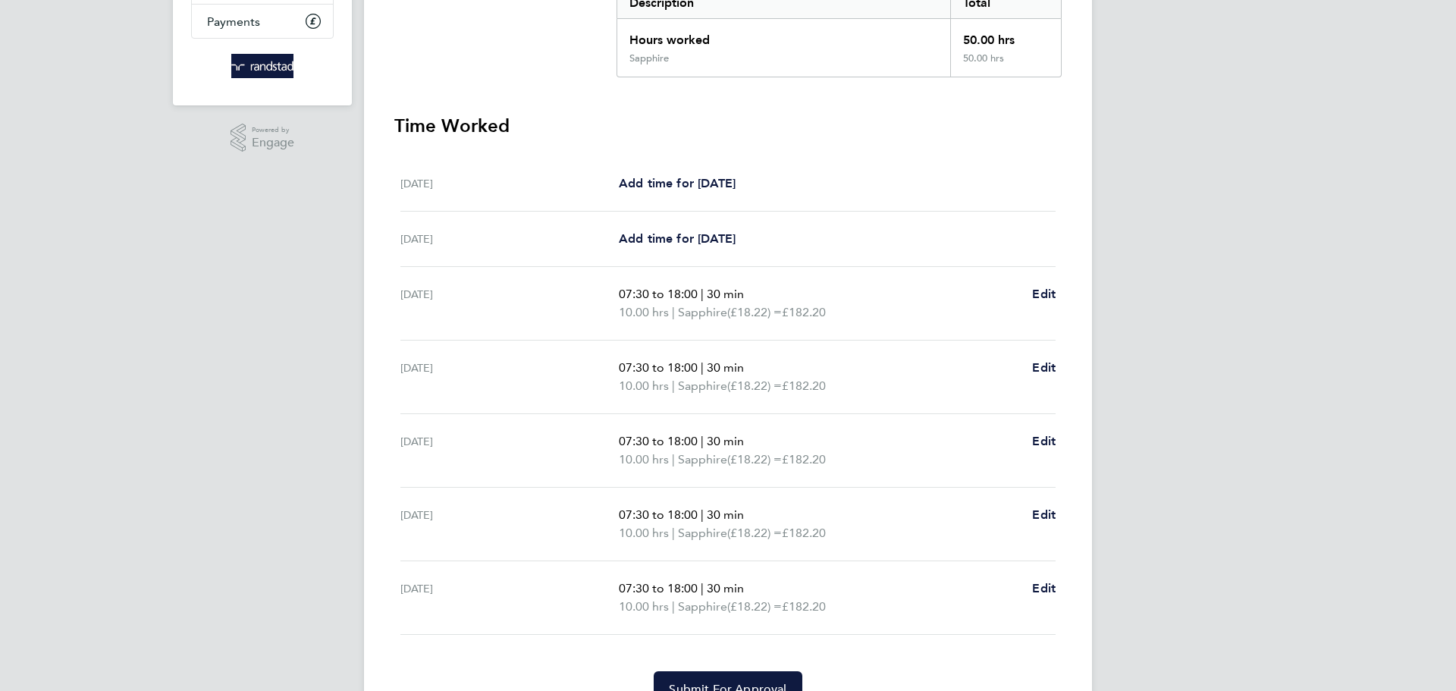
scroll to position [356, 0]
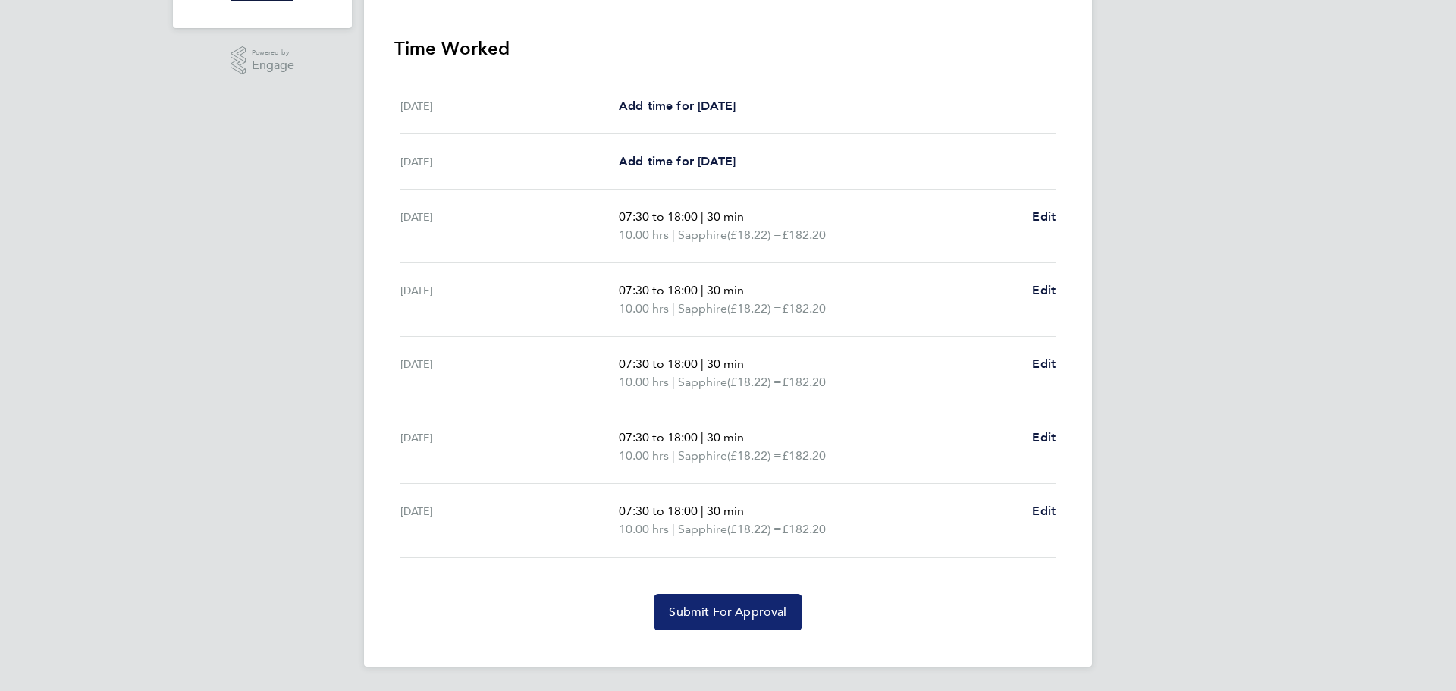
click at [726, 613] on span "Submit For Approval" at bounding box center [728, 611] width 118 height 15
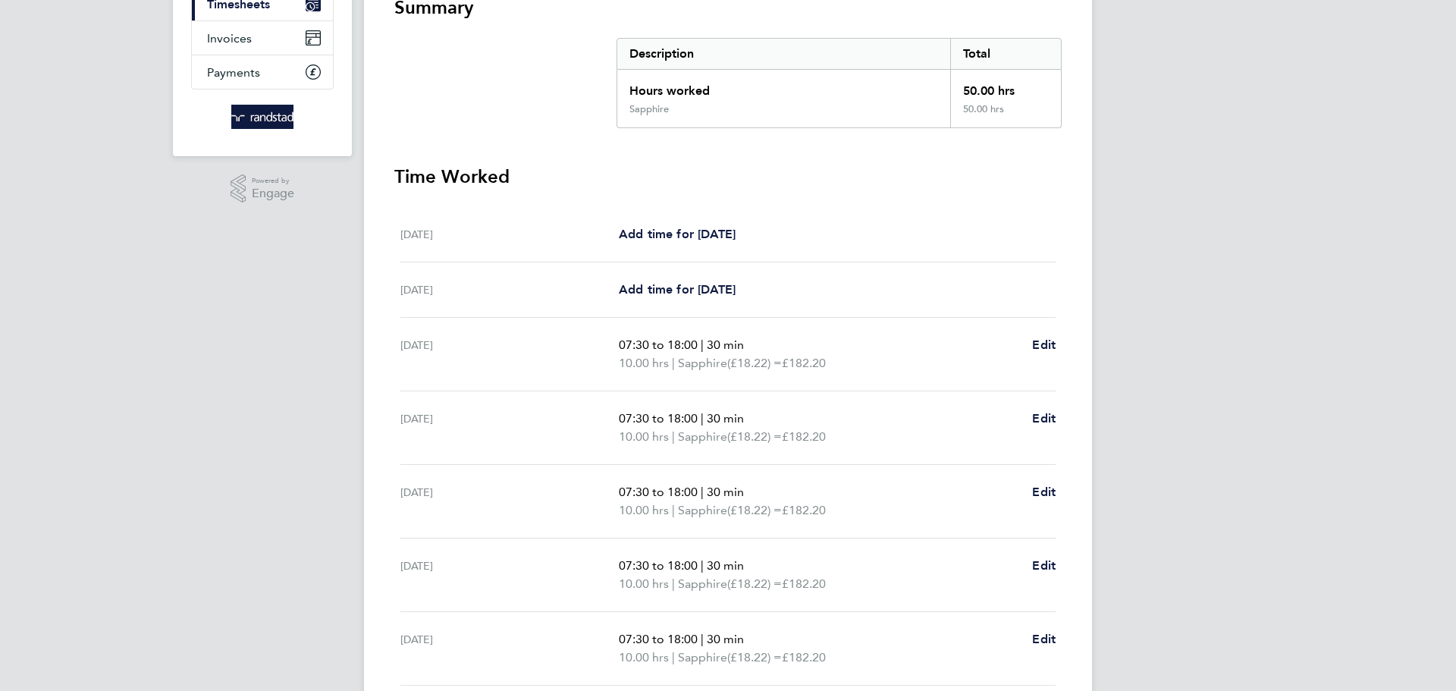
scroll to position [283, 0]
